Goal: Find specific fact

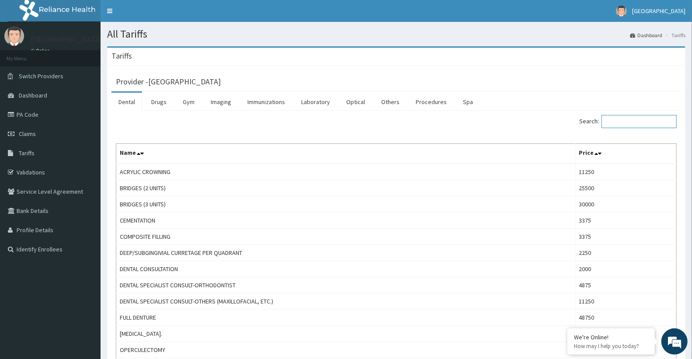
click at [632, 118] on input "Search:" at bounding box center [638, 121] width 75 height 13
paste input "Name : IJALANA FUNSHO Company: RELIANCE HMO [HMO] Clinic: (GENERAL) Diagnosis: …"
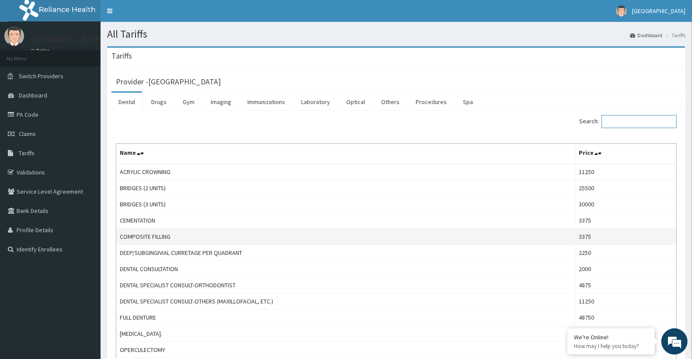
type input "Name : IJALANA FUNSHO Company: RELIANCE HMO [HMO] Clinic: (GENERAL) Diagnosis: …"
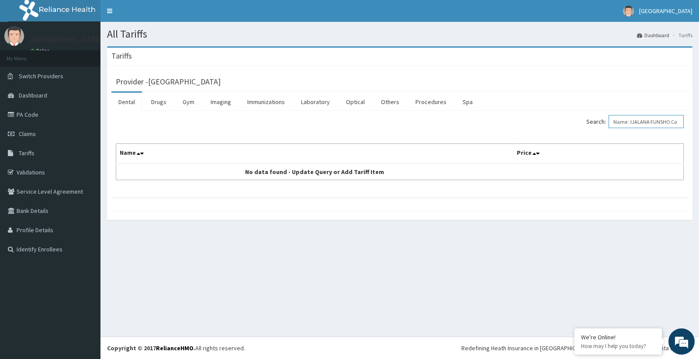
drag, startPoint x: 680, startPoint y: 122, endPoint x: 479, endPoint y: 129, distance: 201.6
click at [479, 129] on div "Search: Name : IJALANA FUNSHO Company: RELIANCE HMO [HMO] Clinic: (GENERAL) Dia…" at bounding box center [544, 122] width 277 height 15
type input "LEVI"
click at [160, 101] on link "Drugs" at bounding box center [158, 102] width 29 height 18
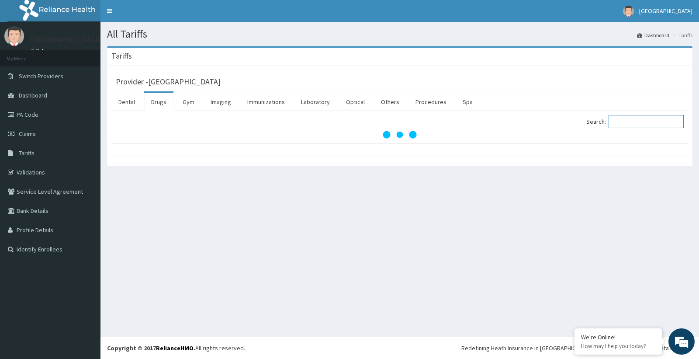
click at [627, 123] on input "Search:" at bounding box center [646, 121] width 75 height 13
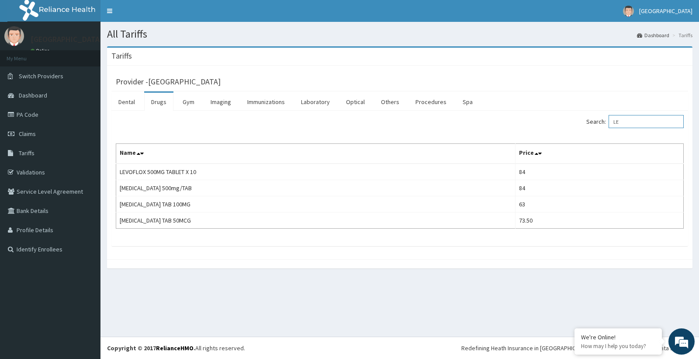
type input "L"
